Goal: Task Accomplishment & Management: Use online tool/utility

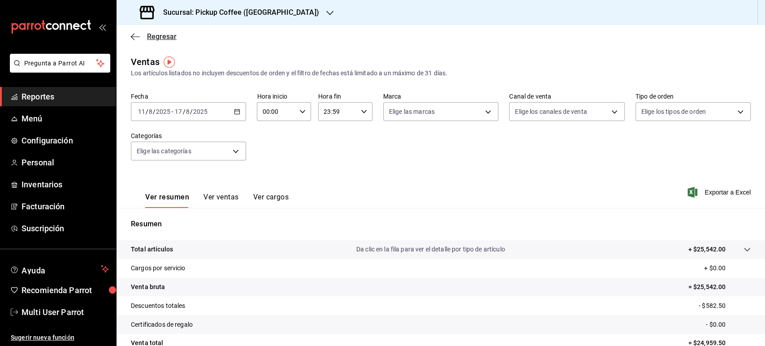
click at [157, 37] on span "Regresar" at bounding box center [162, 36] width 30 height 9
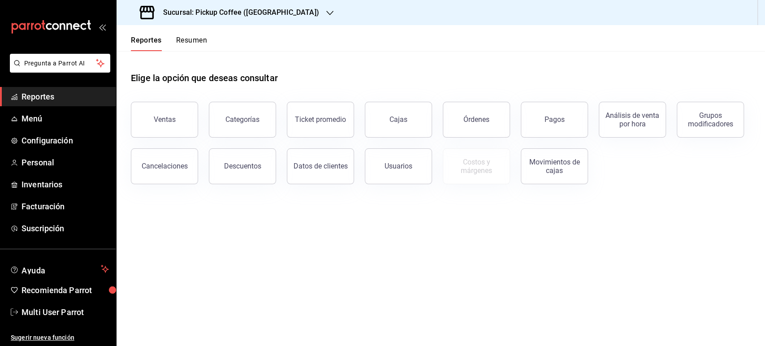
click at [222, 17] on h3 "Sucursal: Pickup Coffee ([GEOGRAPHIC_DATA])" at bounding box center [237, 12] width 163 height 11
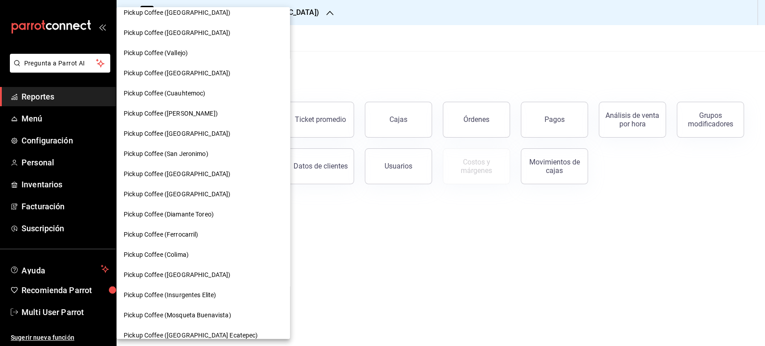
scroll to position [437, 0]
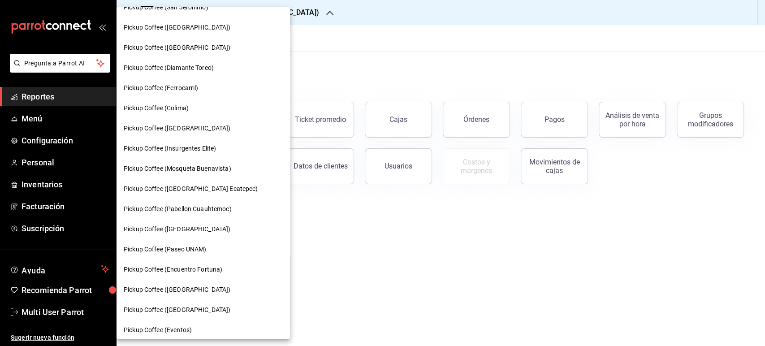
click at [226, 211] on span "Pickup Coffee (Pabellon Cuauhtemoc)" at bounding box center [178, 208] width 108 height 9
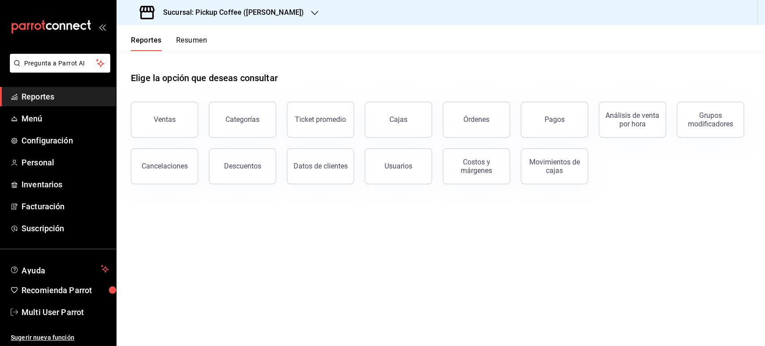
click at [194, 42] on button "Resumen" at bounding box center [191, 43] width 31 height 15
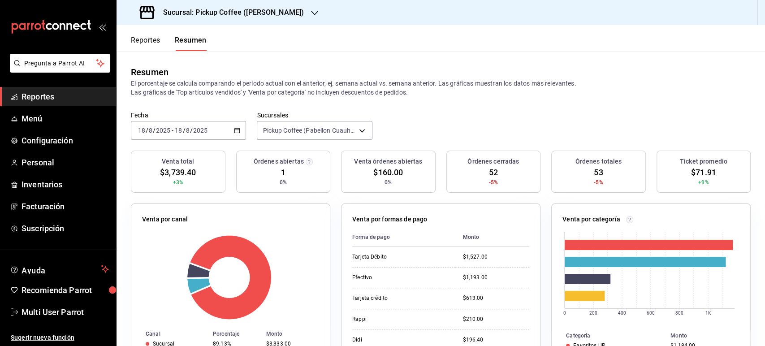
click at [239, 131] on div "[DATE] [DATE] - [DATE] [DATE]" at bounding box center [188, 130] width 115 height 19
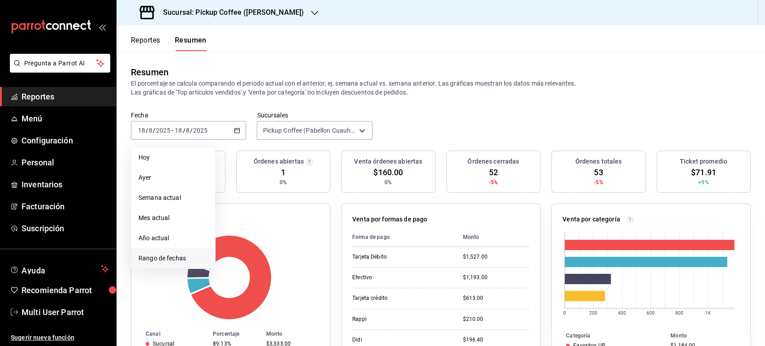
click at [185, 257] on span "Rango de fechas" at bounding box center [173, 258] width 69 height 9
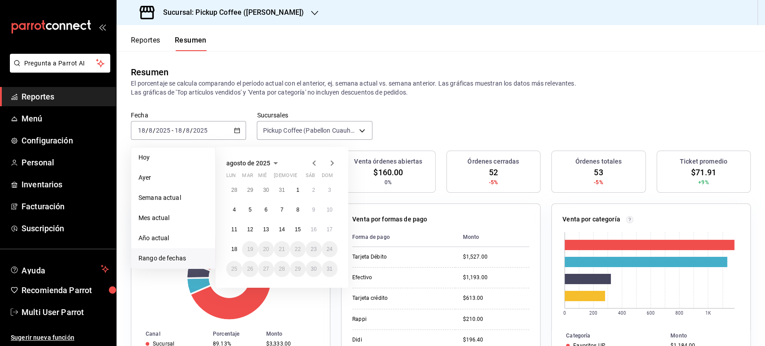
click at [315, 163] on icon "button" at bounding box center [314, 163] width 11 height 11
click at [245, 193] on button "1" at bounding box center [250, 194] width 16 height 16
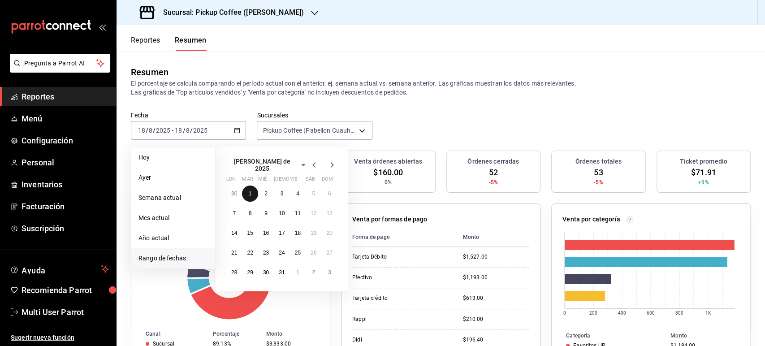
click at [251, 191] on abbr "1" at bounding box center [250, 194] width 3 height 6
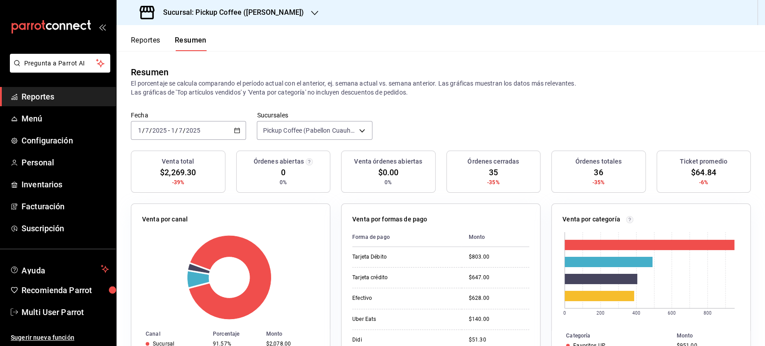
click at [234, 135] on div "[DATE] [DATE] - [DATE] [DATE]" at bounding box center [188, 130] width 115 height 19
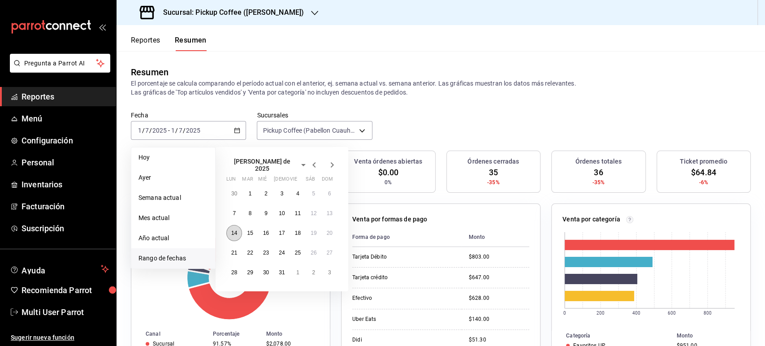
click at [230, 225] on button "14" at bounding box center [234, 233] width 16 height 16
click at [332, 230] on abbr "20" at bounding box center [330, 233] width 6 height 6
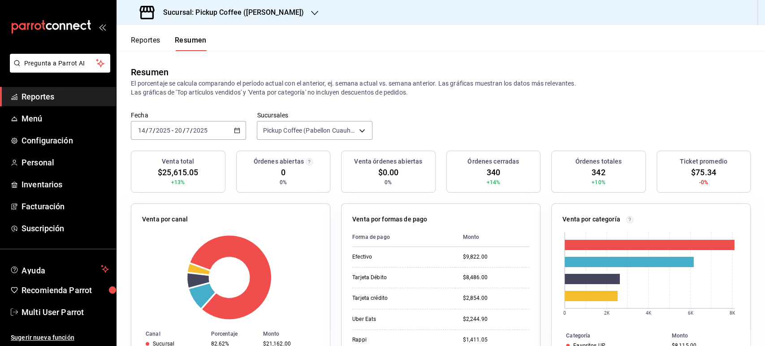
click at [146, 43] on button "Reportes" at bounding box center [146, 43] width 30 height 15
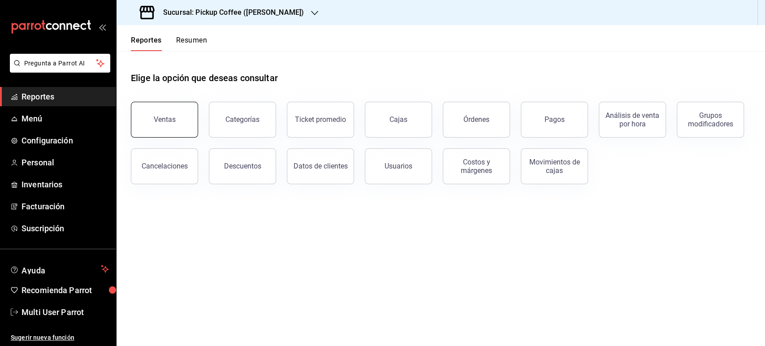
click at [181, 125] on button "Ventas" at bounding box center [164, 120] width 67 height 36
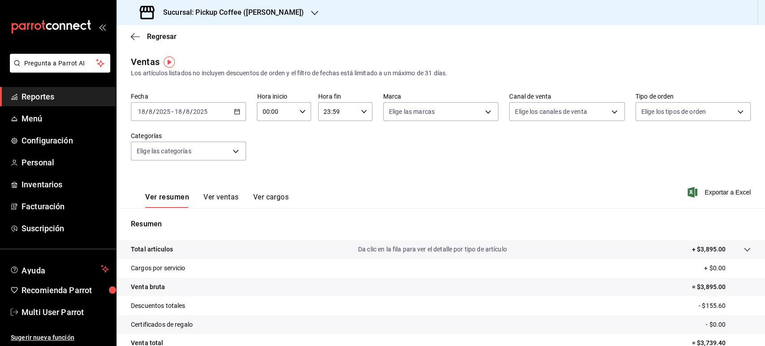
click at [233, 115] on div "[DATE] [DATE] - [DATE] [DATE]" at bounding box center [188, 111] width 115 height 19
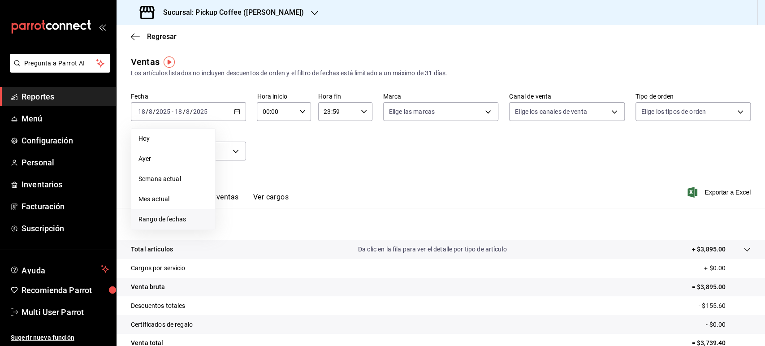
click at [190, 215] on span "Rango de fechas" at bounding box center [173, 219] width 69 height 9
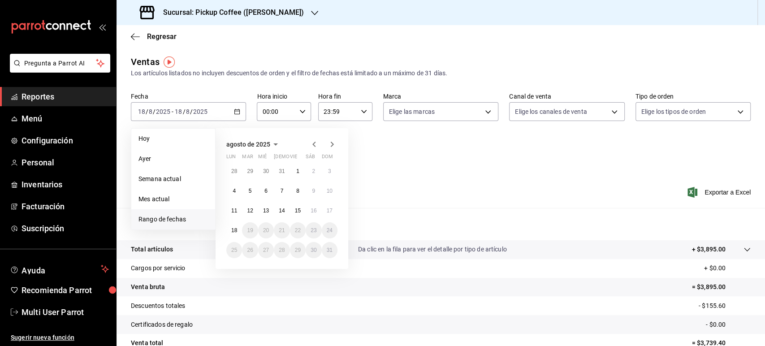
click at [311, 146] on icon "button" at bounding box center [314, 144] width 11 height 11
click at [237, 214] on button "14" at bounding box center [234, 214] width 16 height 16
click at [330, 211] on abbr "20" at bounding box center [330, 214] width 6 height 6
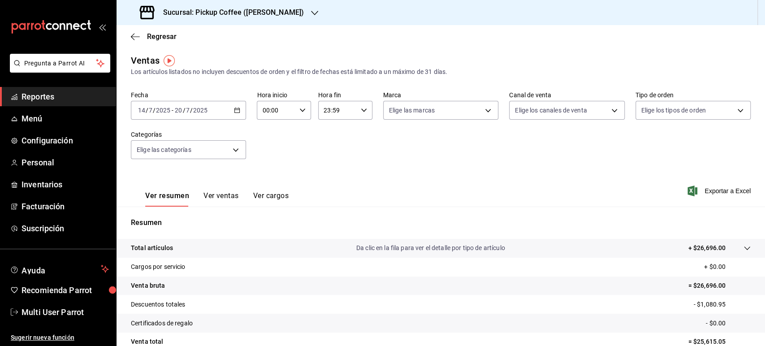
scroll to position [2, 0]
click at [451, 108] on body "Pregunta a Parrot AI Reportes Menú Configuración Personal Inventarios Facturaci…" at bounding box center [382, 173] width 765 height 346
click at [451, 108] on div at bounding box center [382, 173] width 765 height 346
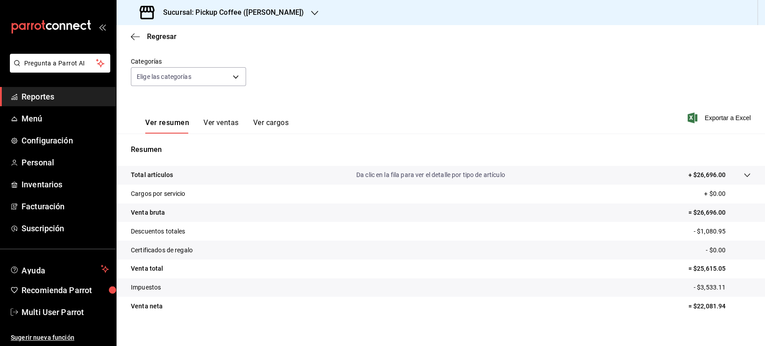
scroll to position [83, 0]
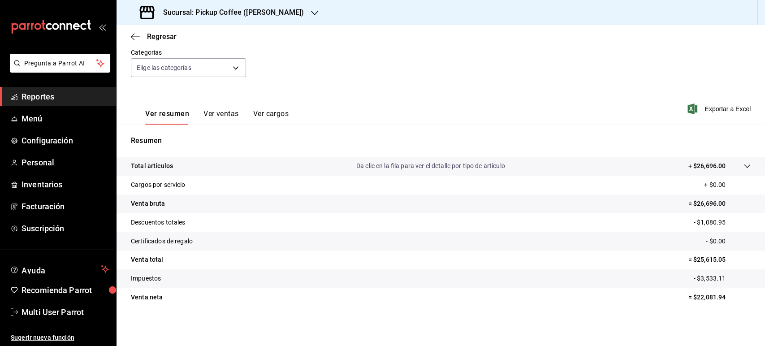
click at [220, 114] on button "Ver ventas" at bounding box center [221, 116] width 35 height 15
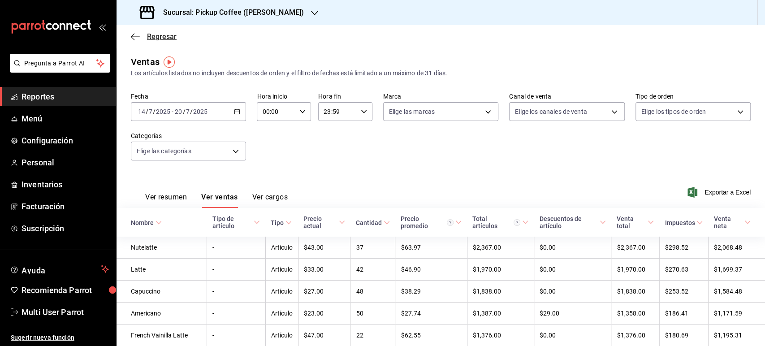
click at [164, 39] on span "Regresar" at bounding box center [162, 36] width 30 height 9
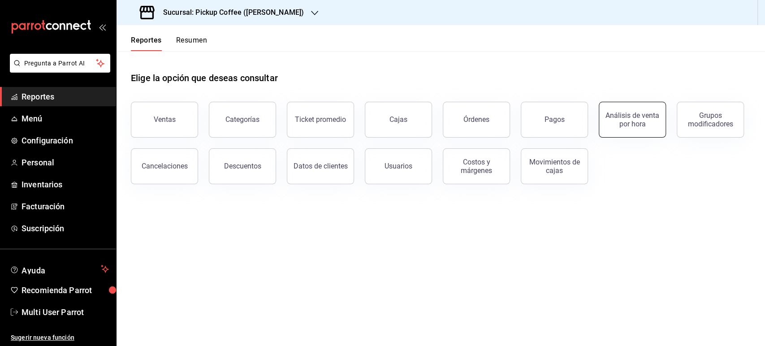
click at [451, 112] on div "Análisis de venta por hora" at bounding box center [633, 119] width 56 height 17
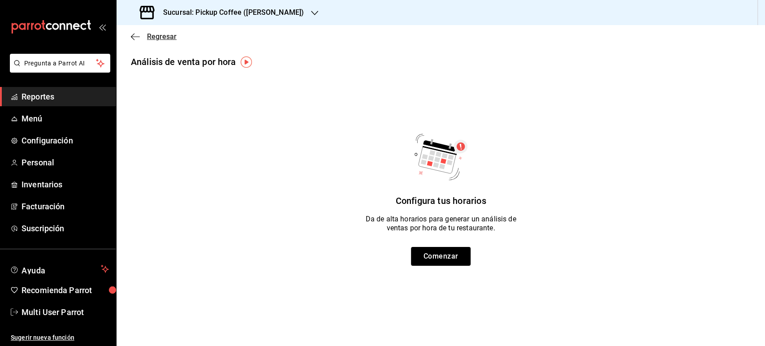
click at [158, 35] on span "Regresar" at bounding box center [162, 36] width 30 height 9
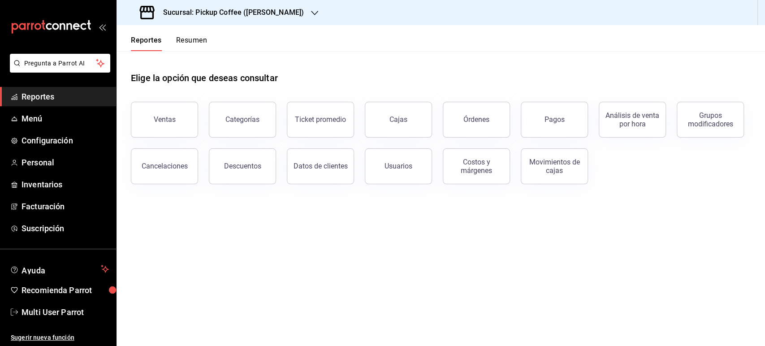
click at [193, 44] on button "Resumen" at bounding box center [191, 43] width 31 height 15
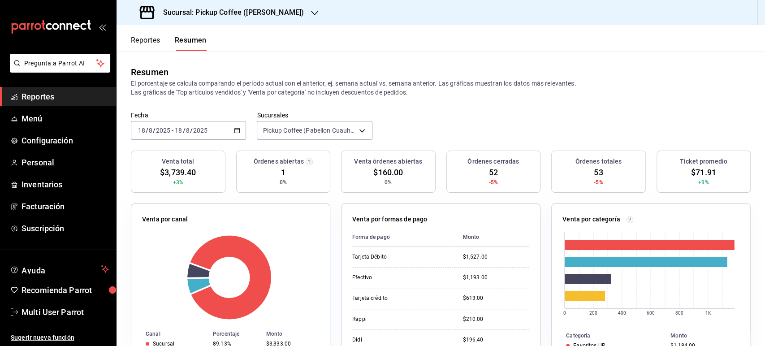
click at [235, 130] on \(Stroke\) "button" at bounding box center [237, 130] width 5 height 5
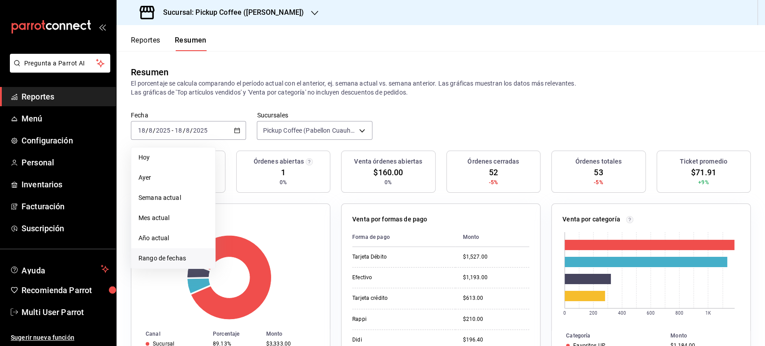
click at [170, 250] on li "Rango de fechas" at bounding box center [173, 258] width 84 height 20
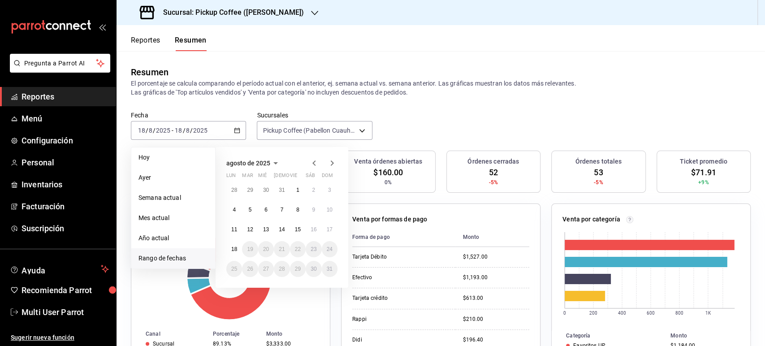
click at [316, 162] on icon "button" at bounding box center [314, 163] width 11 height 11
click at [239, 230] on button "14" at bounding box center [234, 233] width 16 height 16
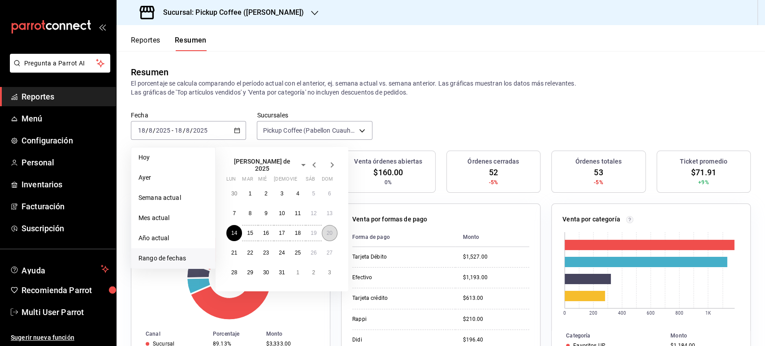
click at [330, 233] on button "20" at bounding box center [330, 233] width 16 height 16
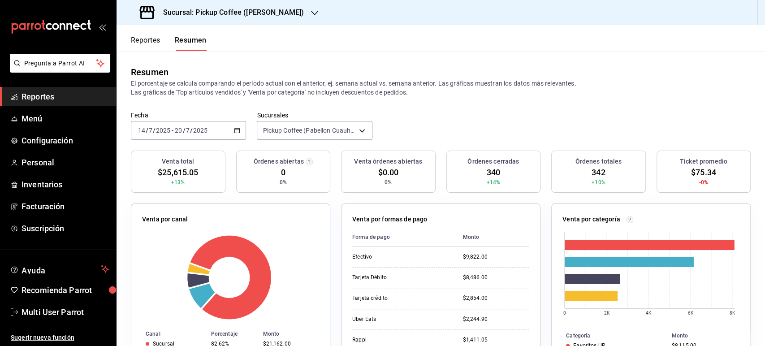
click at [237, 131] on icon "button" at bounding box center [237, 130] width 6 height 6
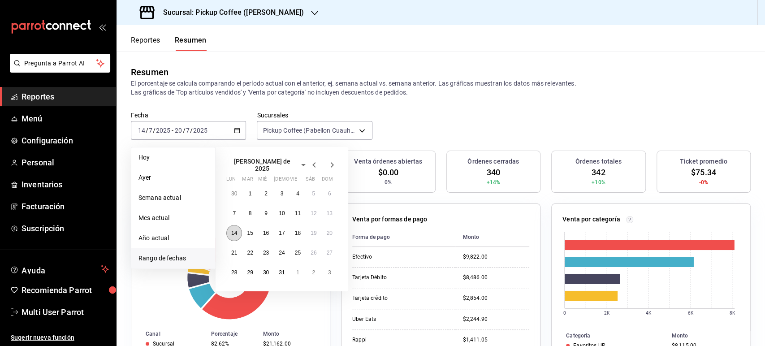
click at [232, 230] on abbr "14" at bounding box center [234, 233] width 6 height 6
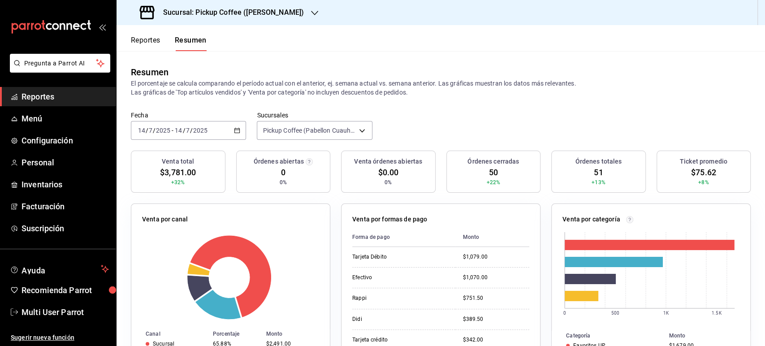
click at [239, 128] on div "[DATE] [DATE] - [DATE] [DATE]" at bounding box center [188, 130] width 115 height 19
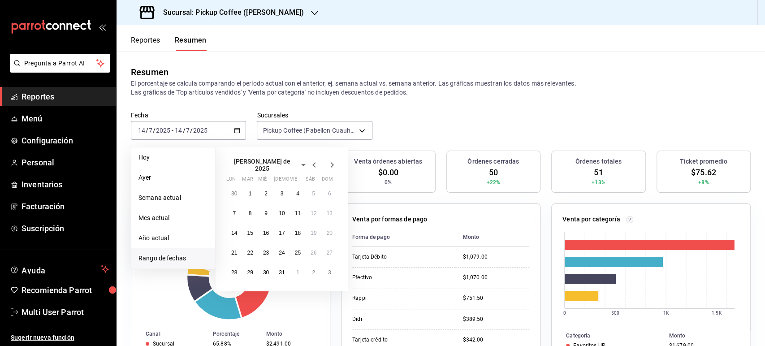
click at [314, 164] on icon "button" at bounding box center [314, 164] width 3 height 5
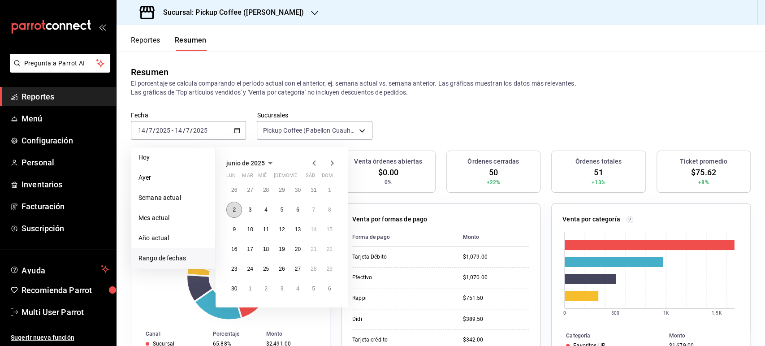
click at [230, 215] on button "2" at bounding box center [234, 210] width 16 height 16
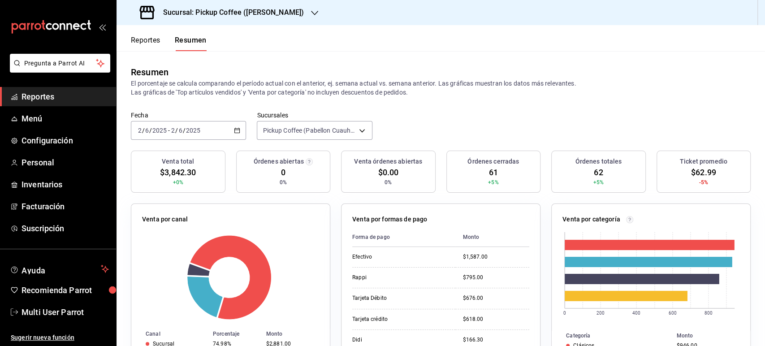
click at [236, 132] on icon "button" at bounding box center [237, 130] width 6 height 6
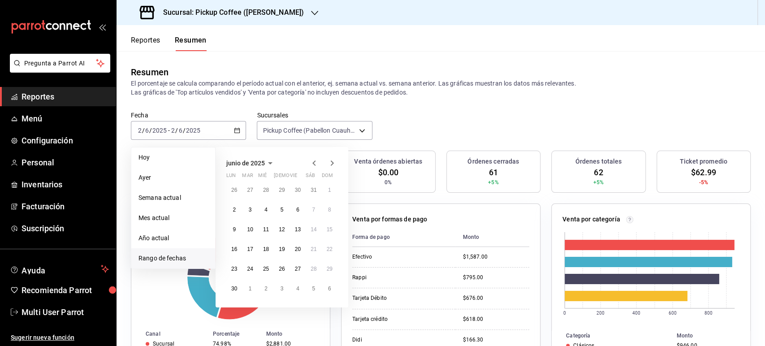
click at [317, 168] on icon "button" at bounding box center [314, 163] width 11 height 11
click at [231, 211] on button "5" at bounding box center [234, 210] width 16 height 16
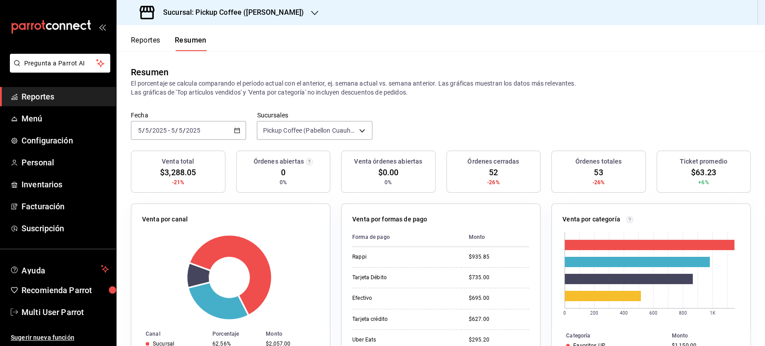
click at [224, 136] on div "[DATE] [DATE] - [DATE] [DATE]" at bounding box center [188, 130] width 115 height 19
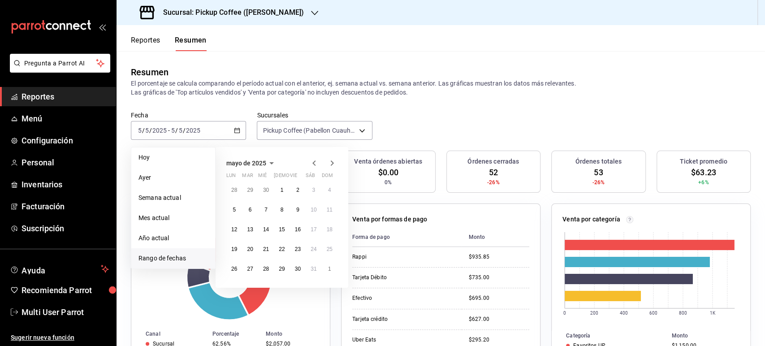
click at [316, 163] on icon "button" at bounding box center [314, 163] width 11 height 11
click at [236, 226] on abbr "14" at bounding box center [234, 229] width 6 height 6
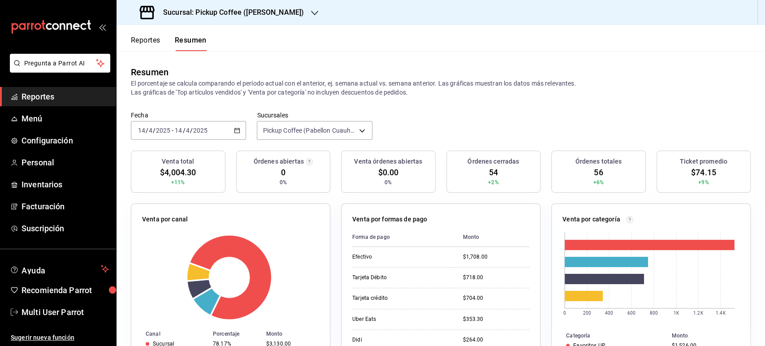
click at [235, 135] on div "[DATE] [DATE] - [DATE] [DATE]" at bounding box center [188, 130] width 115 height 19
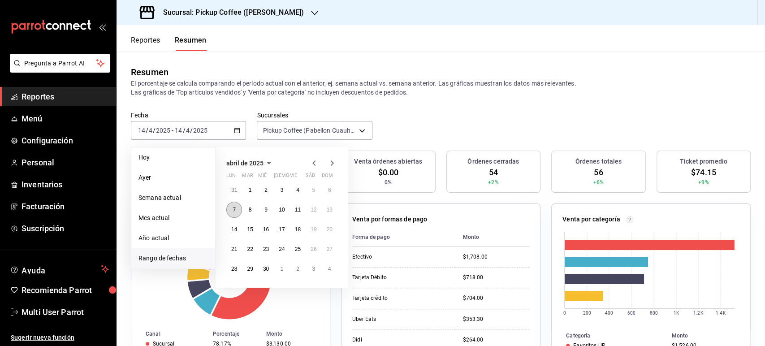
click at [232, 207] on button "7" at bounding box center [234, 210] width 16 height 16
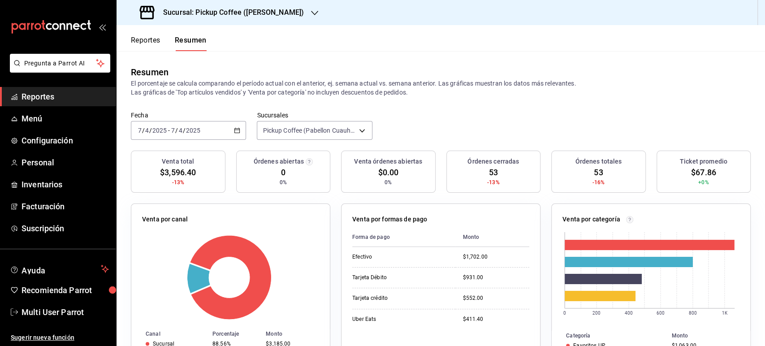
click at [198, 135] on div "[DATE] [DATE] - [DATE] [DATE]" at bounding box center [188, 130] width 115 height 19
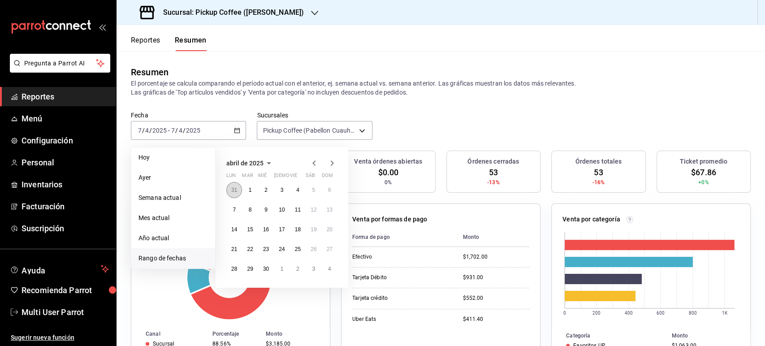
click at [240, 194] on button "31" at bounding box center [234, 190] width 16 height 16
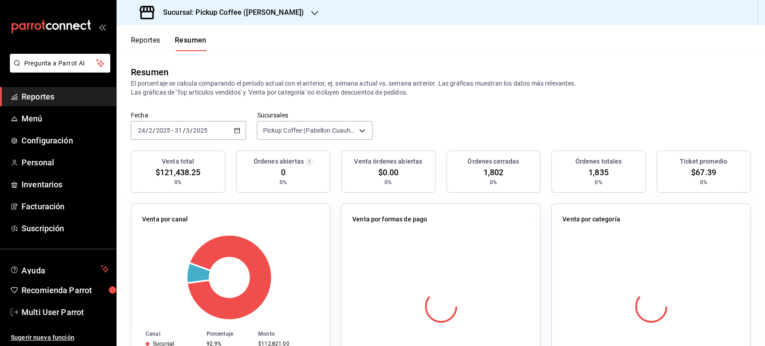
click at [229, 134] on div "[DATE] [DATE] - [DATE] [DATE]" at bounding box center [188, 130] width 115 height 19
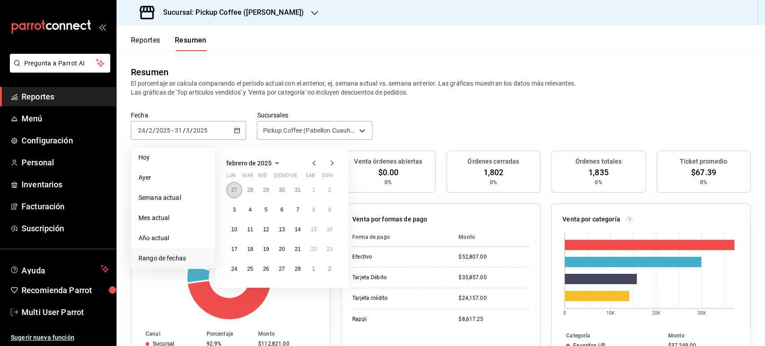
click at [228, 191] on button "27" at bounding box center [234, 190] width 16 height 16
click at [228, 191] on button "30" at bounding box center [234, 190] width 16 height 16
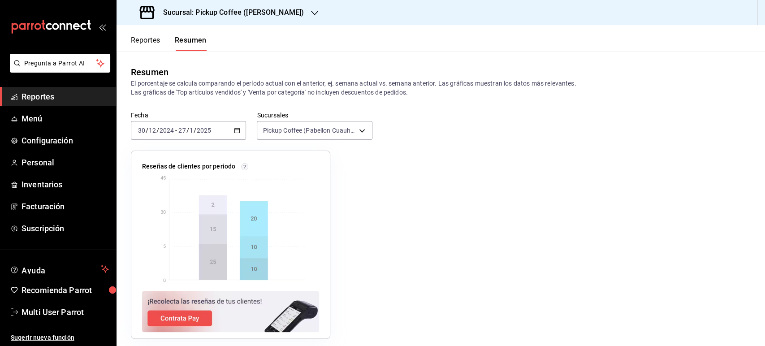
click at [233, 137] on div "[DATE] [DATE] - [DATE] [DATE]" at bounding box center [188, 130] width 115 height 19
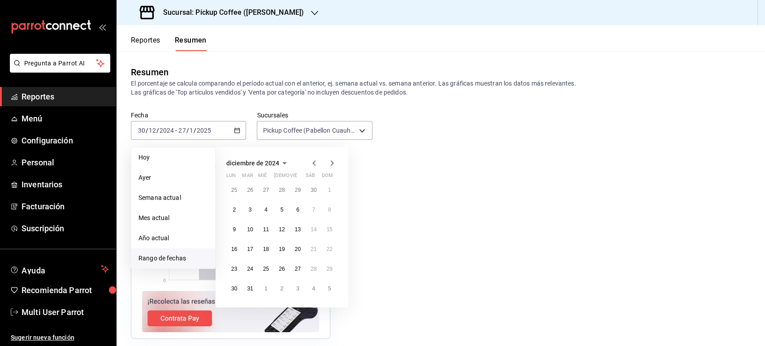
click at [334, 162] on icon "button" at bounding box center [332, 163] width 11 height 11
click at [236, 248] on abbr "20" at bounding box center [234, 249] width 6 height 6
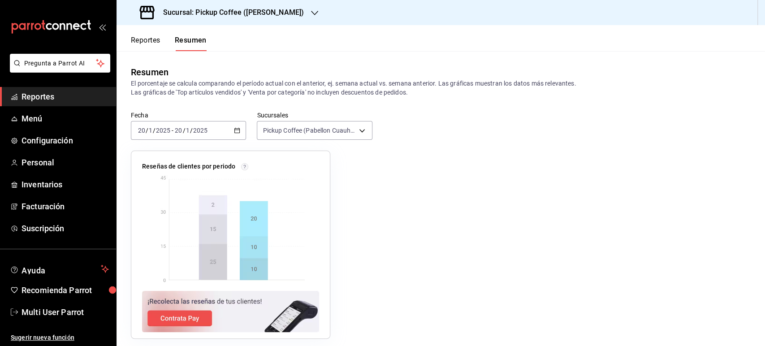
click at [235, 130] on icon "button" at bounding box center [237, 130] width 6 height 6
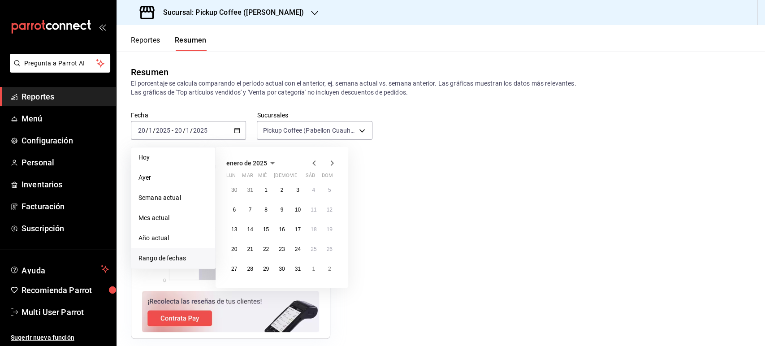
click at [331, 161] on icon "button" at bounding box center [332, 163] width 3 height 5
click at [231, 228] on abbr "10" at bounding box center [234, 229] width 6 height 6
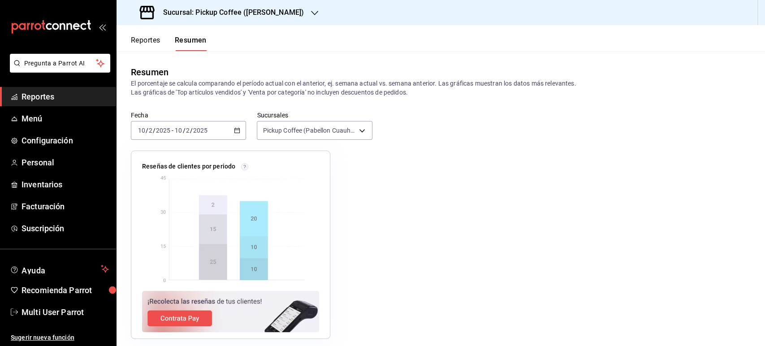
click at [239, 130] on icon "button" at bounding box center [237, 130] width 6 height 6
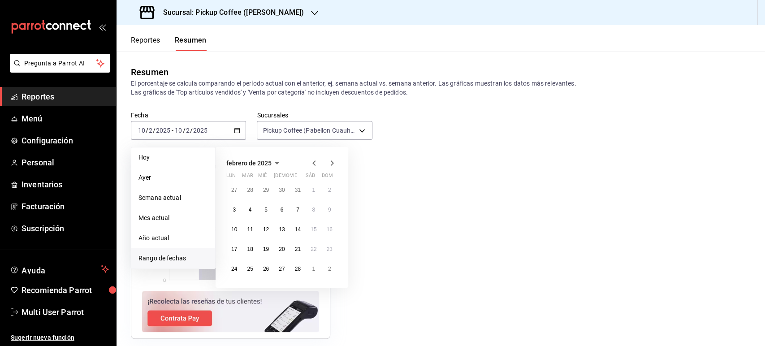
click at [333, 164] on icon "button" at bounding box center [332, 163] width 11 height 11
click at [230, 210] on button "3" at bounding box center [234, 210] width 16 height 16
